Goal: Task Accomplishment & Management: Manage account settings

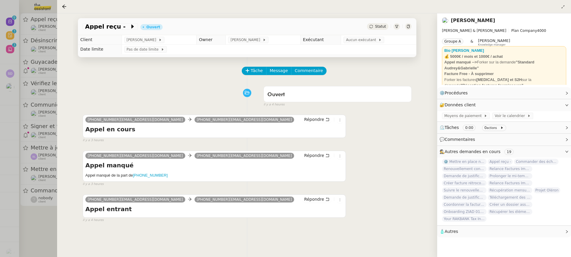
click at [11, 84] on div at bounding box center [285, 128] width 571 height 257
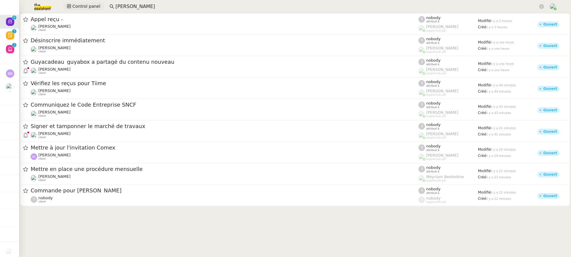
click at [80, 11] on div "Control panel florian par" at bounding box center [285, 6] width 541 height 13
click at [78, 11] on div "Control panel florian par" at bounding box center [285, 6] width 541 height 13
click at [74, 5] on span "Control panel" at bounding box center [86, 6] width 28 height 7
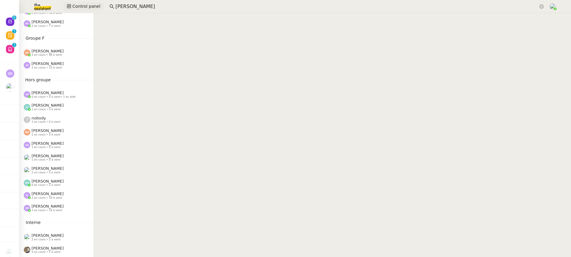
scroll to position [246, 0]
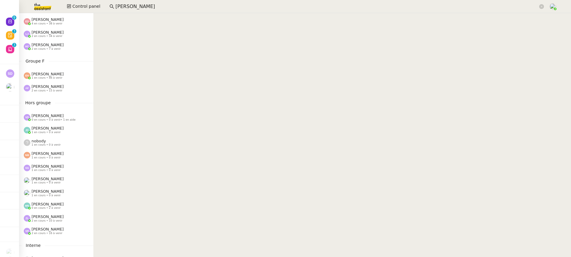
click at [47, 216] on span "[PERSON_NAME]" at bounding box center [48, 216] width 32 height 4
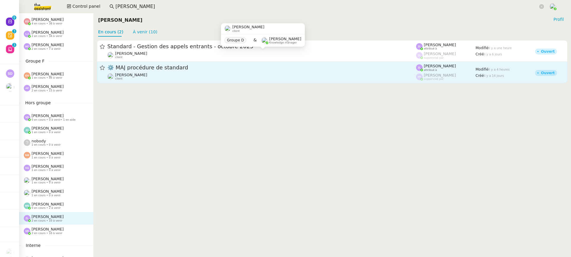
click at [137, 79] on div "Thomas SOULIER client" at bounding box center [131, 77] width 32 height 8
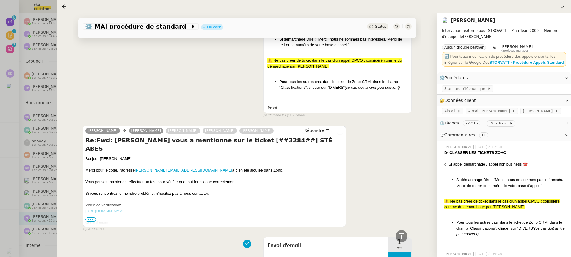
scroll to position [260, 0]
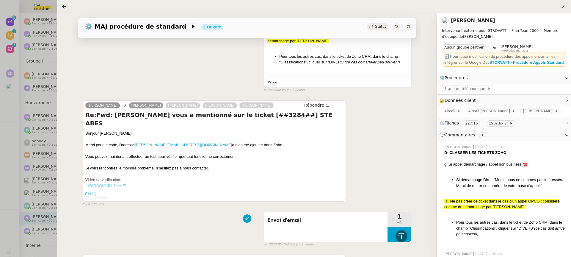
click at [56, 126] on div at bounding box center [285, 128] width 571 height 257
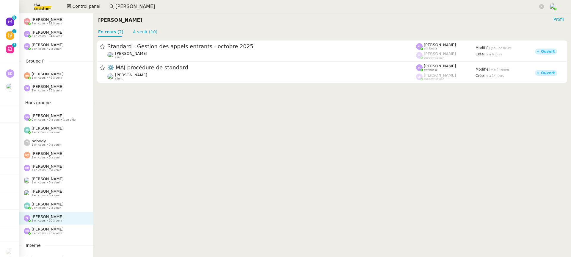
click at [153, 34] on link "À venir (10)" at bounding box center [145, 31] width 25 height 5
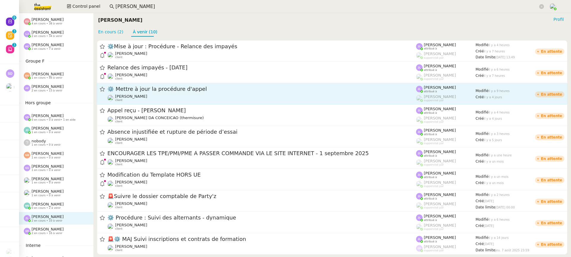
click at [174, 93] on div "⚙️ Mettre à jour la procédure d'appel Thomas SOULIER client" at bounding box center [261, 93] width 309 height 16
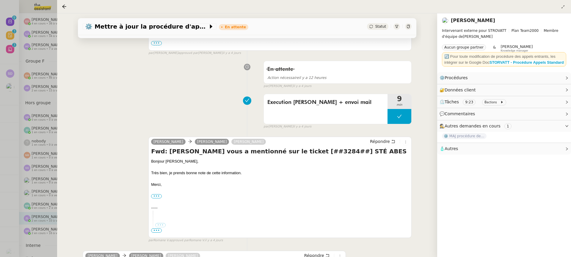
scroll to position [332, 0]
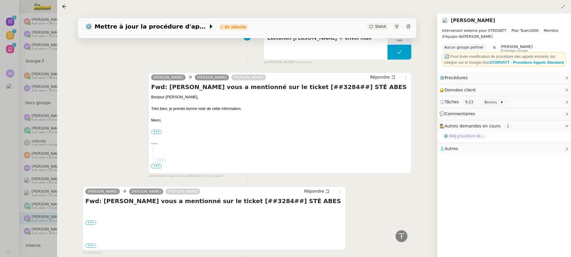
click at [32, 108] on div at bounding box center [285, 128] width 571 height 257
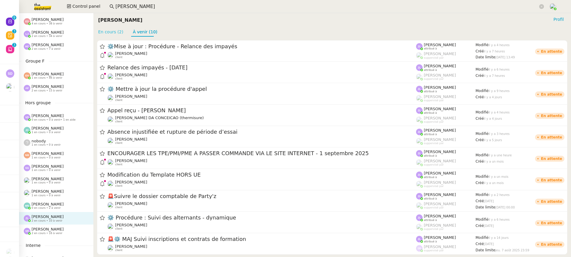
click at [119, 31] on link "En cours (2)" at bounding box center [110, 31] width 25 height 5
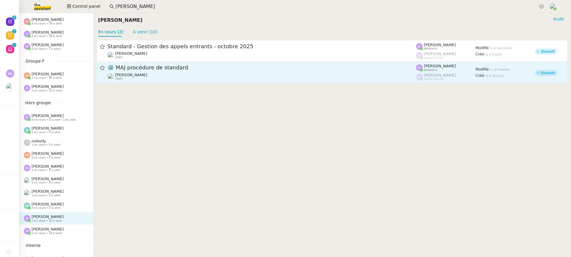
click at [159, 66] on span "⚙️ MAJ procédure de standard" at bounding box center [261, 67] width 309 height 5
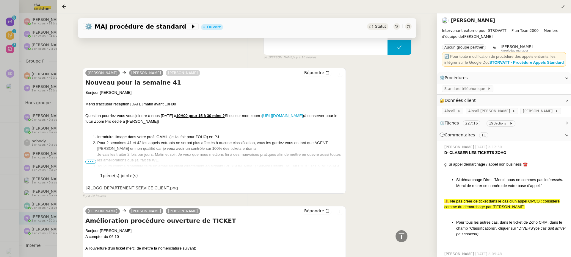
scroll to position [1456, 0]
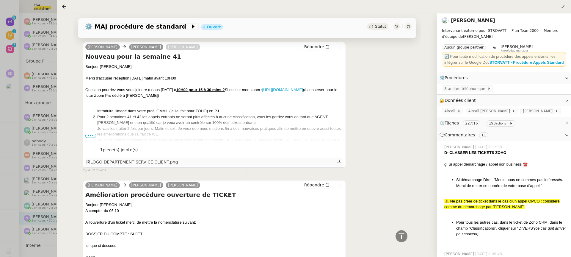
click at [165, 160] on div "LOGO DEPARTEMENT SERVICE CLIENT.png" at bounding box center [132, 161] width 92 height 7
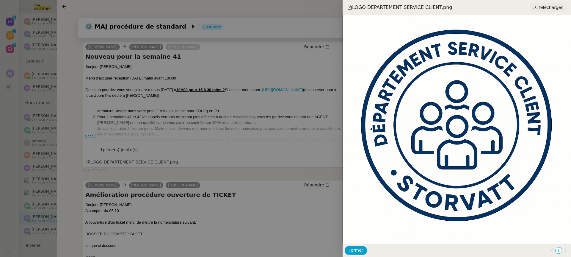
click at [552, 9] on span "Télécharger" at bounding box center [550, 8] width 24 height 8
click at [258, 138] on div at bounding box center [285, 128] width 571 height 257
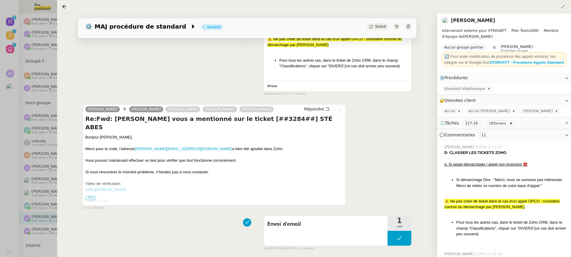
scroll to position [0, 0]
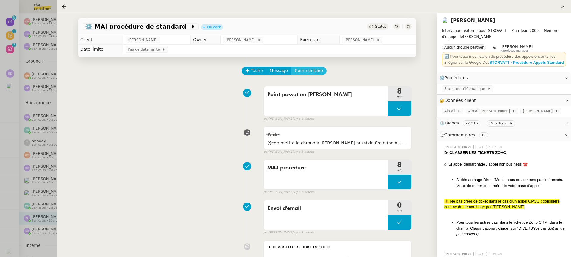
click at [307, 71] on span "Commentaire" at bounding box center [309, 70] width 28 height 7
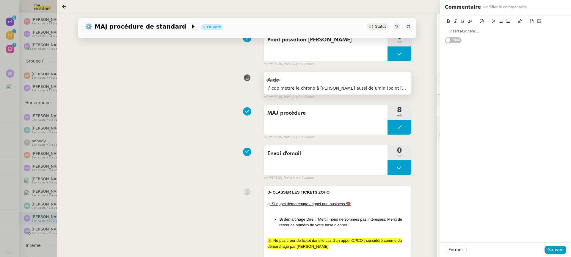
scroll to position [338, 0]
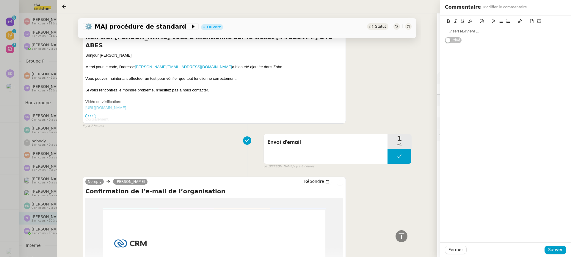
click at [360, 101] on div "Rodrigo Bejarano Geraldine Rodrigo Bejarano Thomas SOULIER rodrigo Répondre Re:…" at bounding box center [247, 72] width 329 height 111
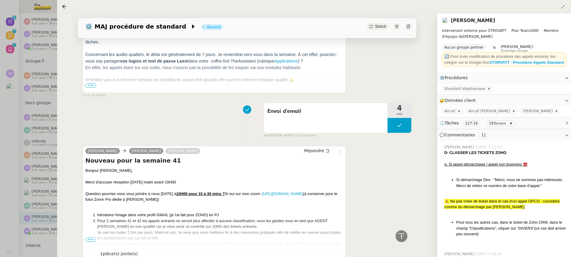
scroll to position [1352, 0]
click at [91, 241] on ol "Introduire l'image dans votre profil GMAIL (je l'ai fait pour ZOHO) en PJ Pour …" at bounding box center [214, 231] width 258 height 41
click at [91, 239] on ol "Introduire l'image dans votre profil GMAIL (je l'ai fait pour ZOHO) en PJ Pour …" at bounding box center [214, 231] width 258 height 41
click at [89, 238] on ol "Introduire l'image dans votre profil GMAIL (je l'ai fait pour ZOHO) en PJ Pour …" at bounding box center [214, 231] width 258 height 41
click at [89, 237] on span "•••" at bounding box center [90, 239] width 11 height 4
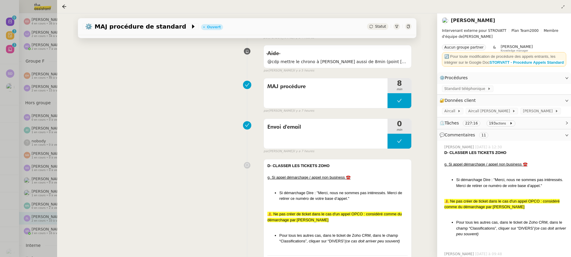
scroll to position [0, 0]
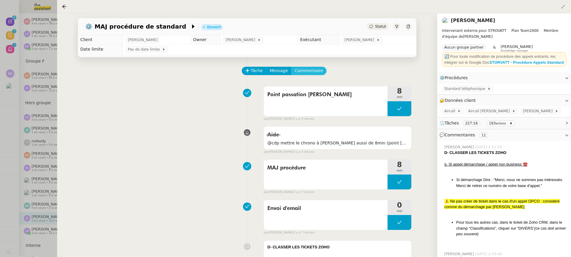
click at [313, 72] on span "Commentaire" at bounding box center [309, 70] width 28 height 7
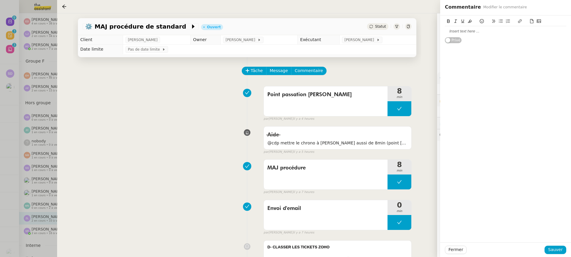
click at [484, 35] on div at bounding box center [505, 31] width 121 height 10
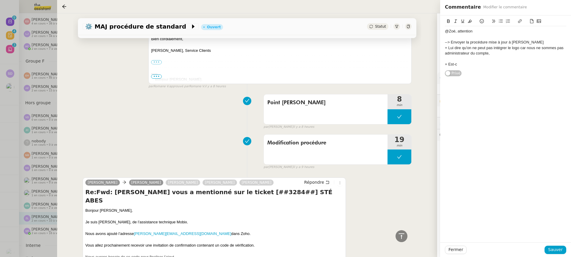
scroll to position [532, 0]
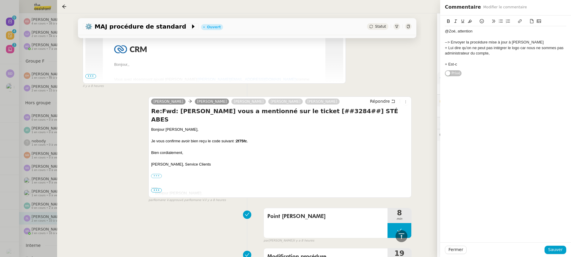
click at [157, 190] on span "•••" at bounding box center [156, 190] width 11 height 4
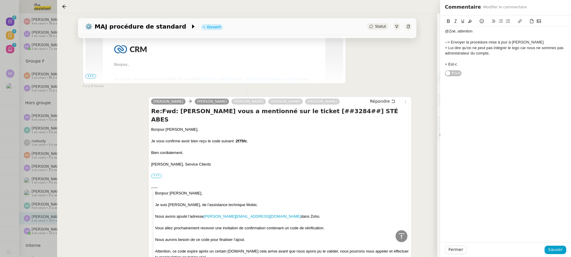
click at [157, 174] on label "•••" at bounding box center [156, 176] width 11 height 4
click at [0, 0] on input "•••" at bounding box center [0, 0] width 0 height 0
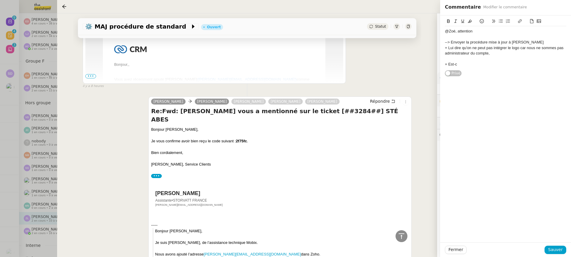
click at [473, 64] on div "+ Est-c" at bounding box center [505, 64] width 121 height 5
click at [557, 245] on div "Fermer Sauver" at bounding box center [505, 249] width 131 height 15
click at [557, 248] on span "Sauver" at bounding box center [555, 249] width 15 height 7
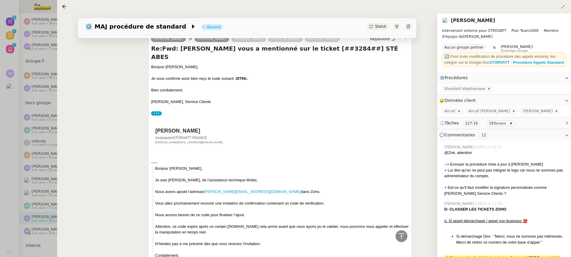
scroll to position [666, 0]
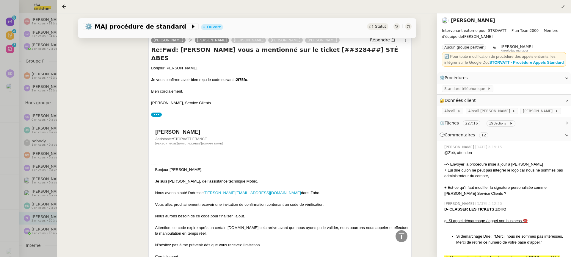
click at [171, 123] on div "Géraldine Assistante • STORVATT FRANCE geraldine@storvatt.fr" at bounding box center [277, 136] width 252 height 26
click at [178, 129] on h2 "Géraldine" at bounding box center [188, 131] width 67 height 5
drag, startPoint x: 181, startPoint y: 121, endPoint x: 137, endPoint y: 121, distance: 44.0
click at [252, 100] on div "Géraldine, Service Clients" at bounding box center [280, 103] width 258 height 6
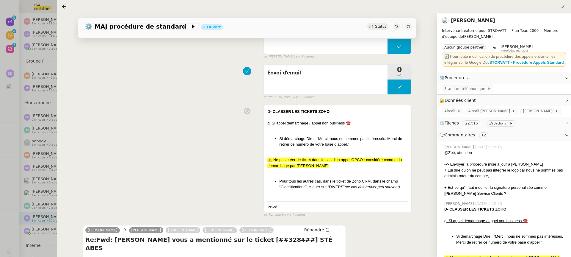
scroll to position [0, 0]
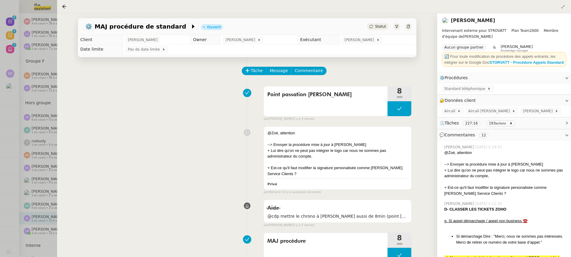
click at [410, 24] on div "Statut" at bounding box center [389, 26] width 45 height 7
click at [411, 30] on div "Statut" at bounding box center [389, 26] width 45 height 7
click at [409, 28] on icon at bounding box center [408, 27] width 3 height 4
click at [37, 39] on div at bounding box center [285, 128] width 571 height 257
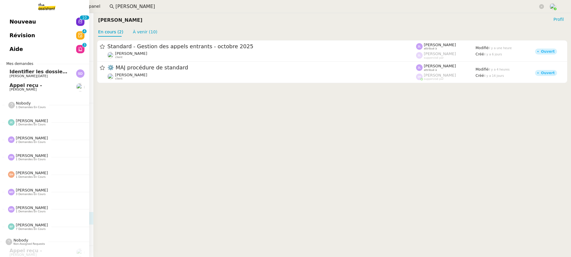
click at [3, 36] on link "Révision 0 1 2 3 4 5 6 7 8 9" at bounding box center [44, 36] width 89 height 14
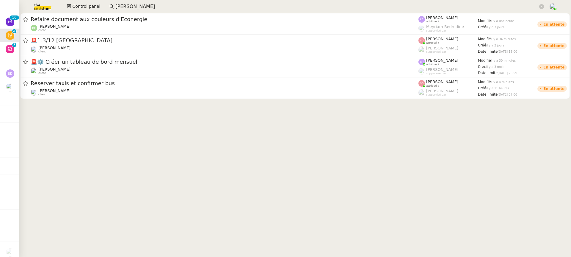
click at [19, 20] on div "Refaire document aux couleurs d'Econergie Guillaume FONTES client Léa Jonville …" at bounding box center [295, 23] width 552 height 21
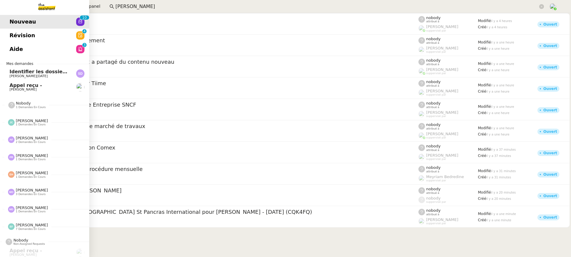
click at [30, 47] on link "Aide 0 1 2 3 4 5 6 7 8 9" at bounding box center [44, 49] width 89 height 14
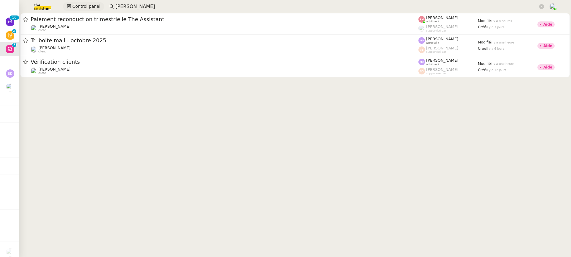
click at [95, 6] on span "Control panel" at bounding box center [86, 6] width 28 height 7
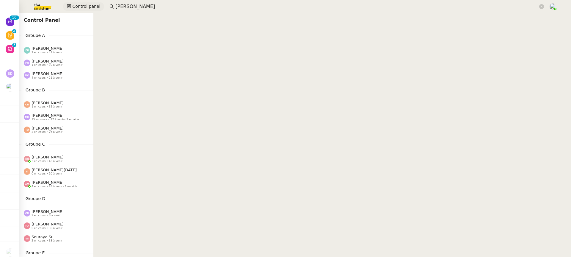
scroll to position [318, 0]
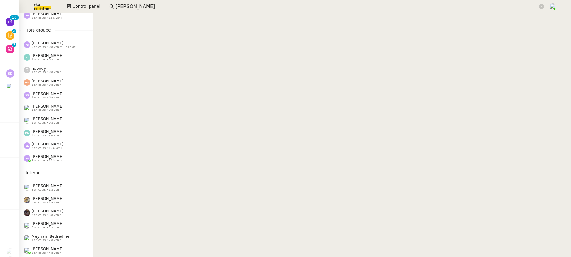
click at [51, 150] on div "Zoé Lachambre 2 en cours • 10 à venir" at bounding box center [56, 145] width 74 height 12
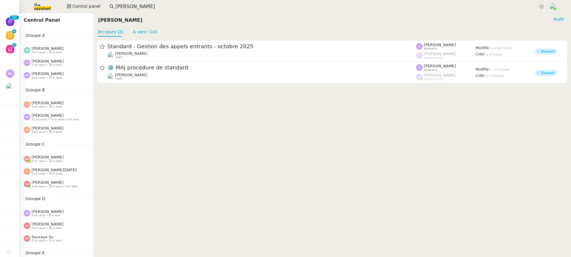
click at [43, 57] on div "Pauline Ribas 1 en cours • 39 à venir" at bounding box center [56, 62] width 74 height 12
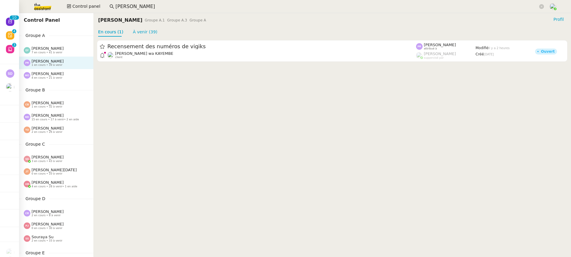
click at [42, 52] on span "7 en cours • 41 à venir" at bounding box center [47, 52] width 31 height 3
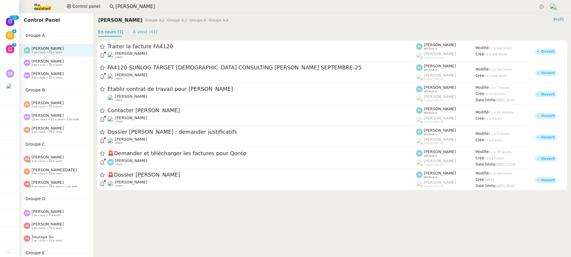
click at [135, 34] on link "À venir (41)" at bounding box center [145, 31] width 25 height 5
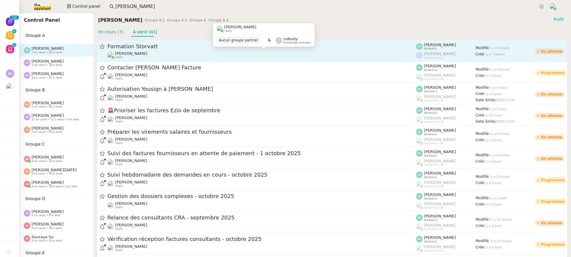
click at [133, 56] on div "Romane Vachon client" at bounding box center [131, 55] width 32 height 8
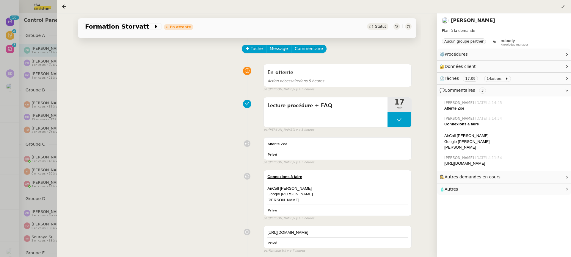
scroll to position [14, 0]
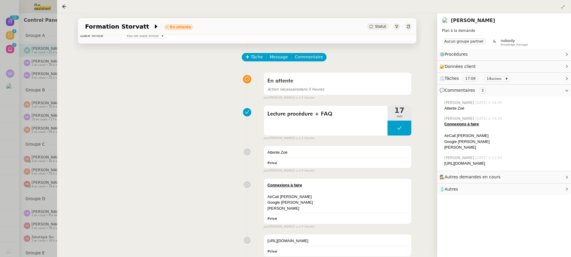
click at [9, 32] on div at bounding box center [285, 128] width 571 height 257
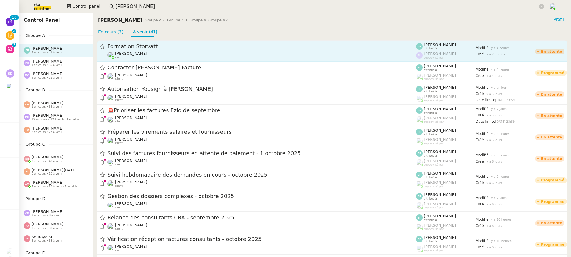
click at [138, 53] on span "[PERSON_NAME]" at bounding box center [131, 53] width 32 height 4
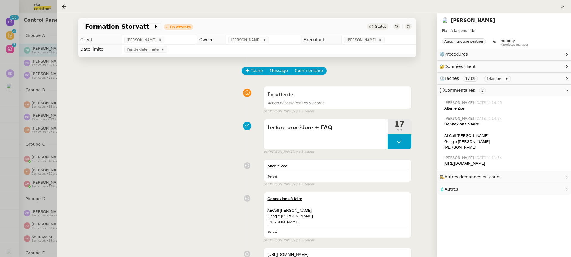
scroll to position [7, 0]
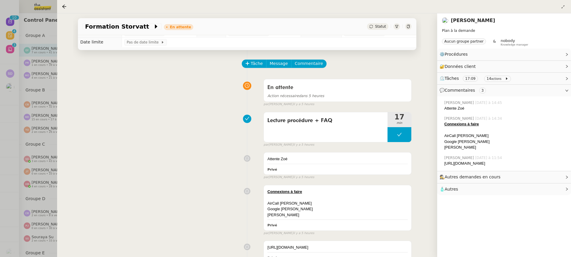
click at [35, 54] on div at bounding box center [285, 128] width 571 height 257
